Goal: Navigation & Orientation: Find specific page/section

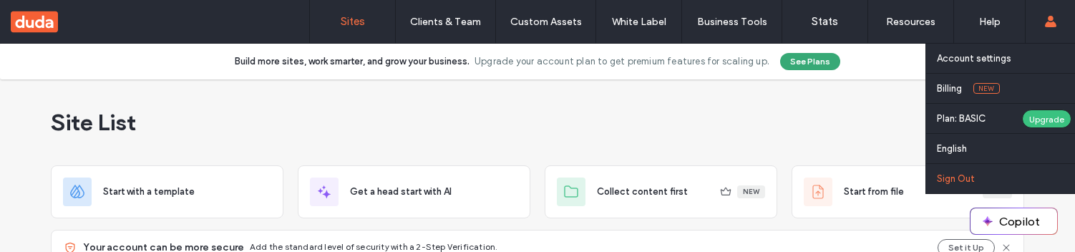
click at [959, 168] on link "Sign Out" at bounding box center [1006, 178] width 138 height 29
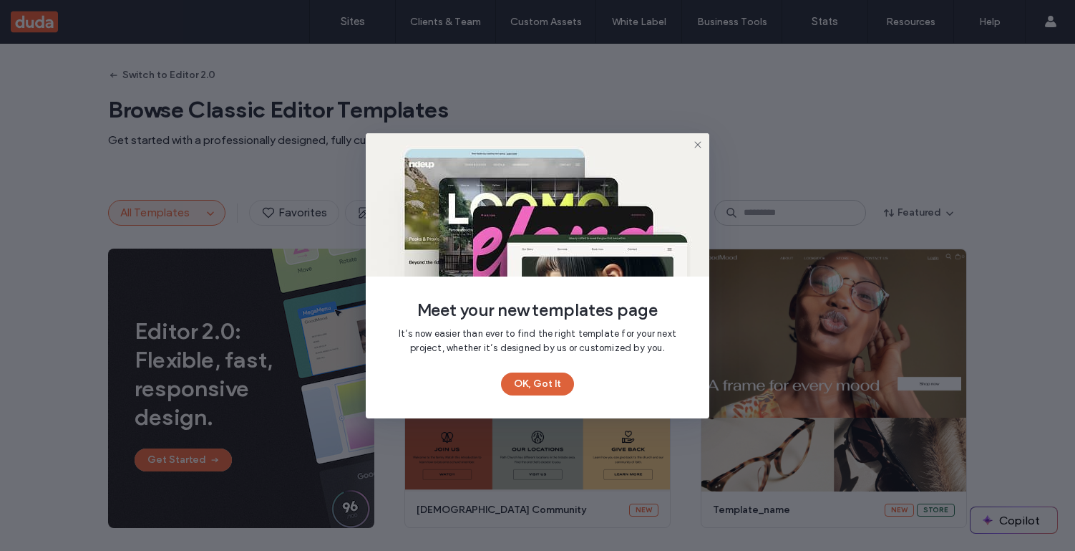
click at [553, 364] on button "OK, Got It" at bounding box center [537, 383] width 73 height 23
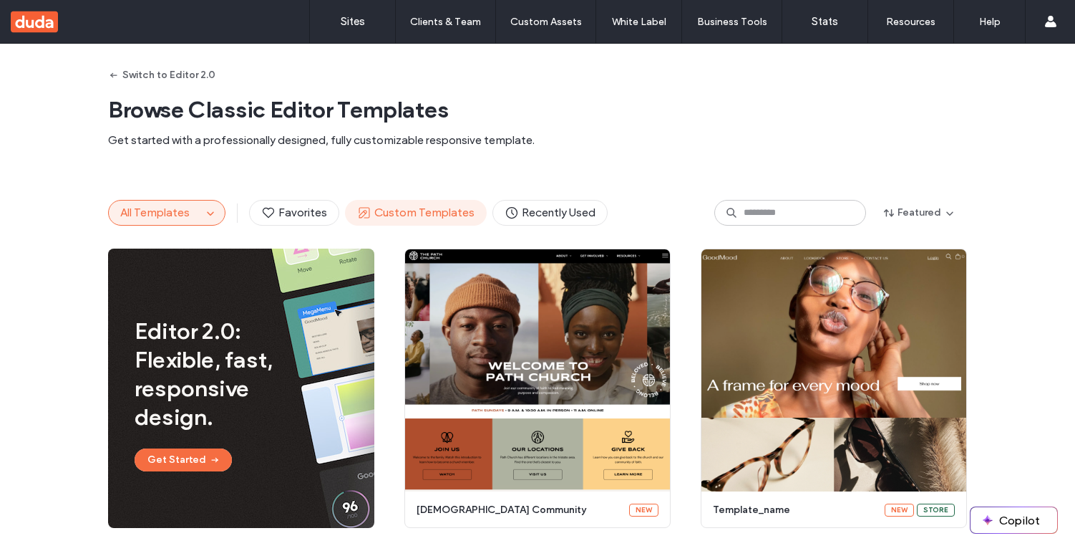
click at [435, 217] on span "Custom Templates" at bounding box center [415, 213] width 117 height 16
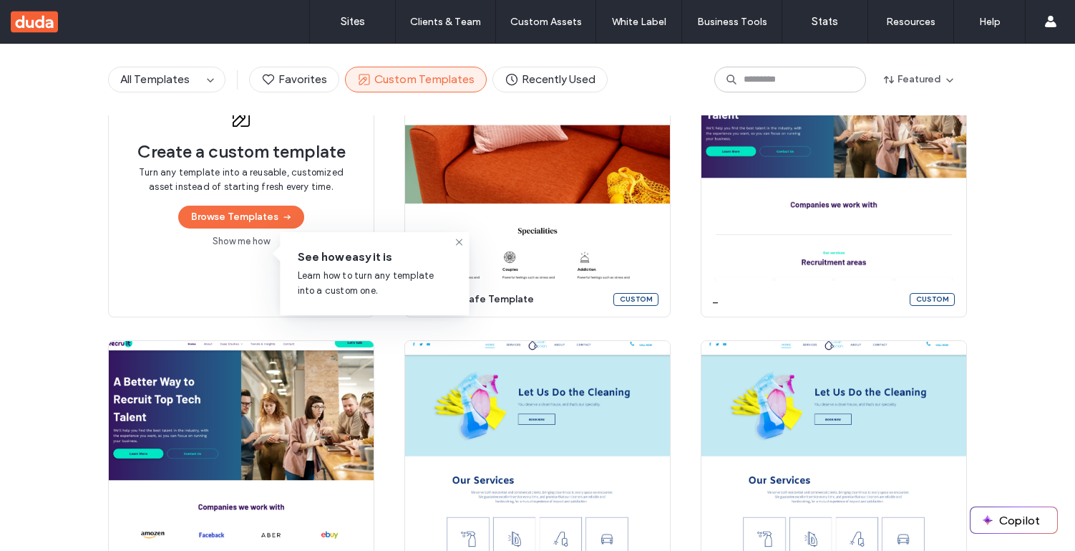
scroll to position [74, 0]
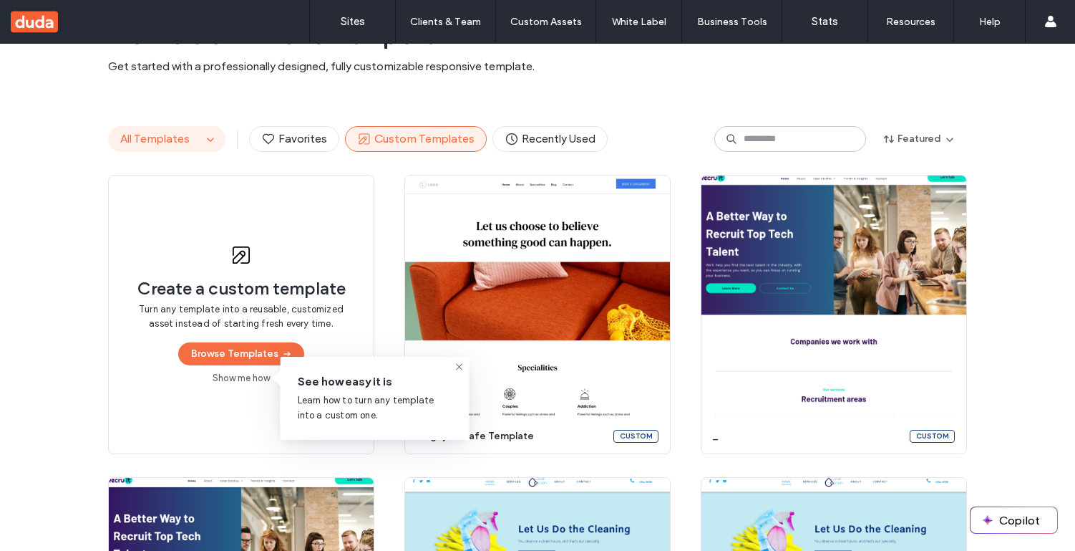
click at [175, 138] on span "All Templates" at bounding box center [154, 139] width 69 height 14
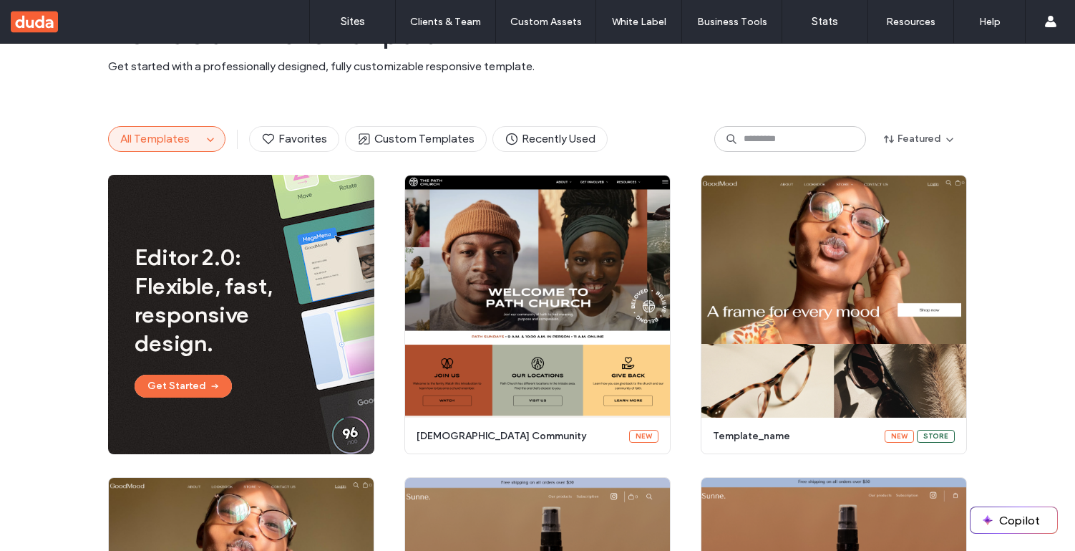
scroll to position [0, 0]
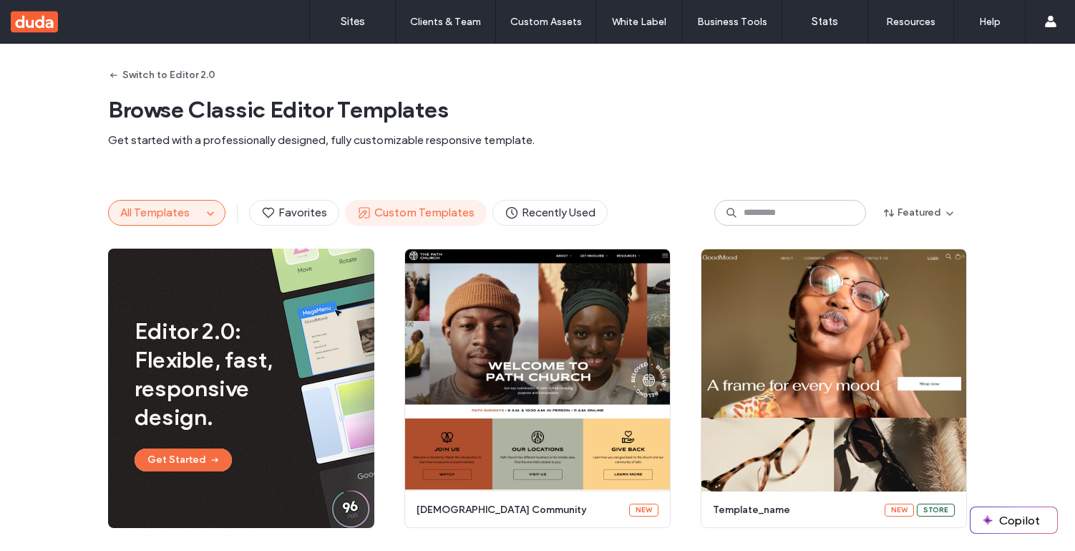
click at [372, 204] on button "Custom Templates" at bounding box center [416, 213] width 142 height 26
